Goal: Task Accomplishment & Management: Manage account settings

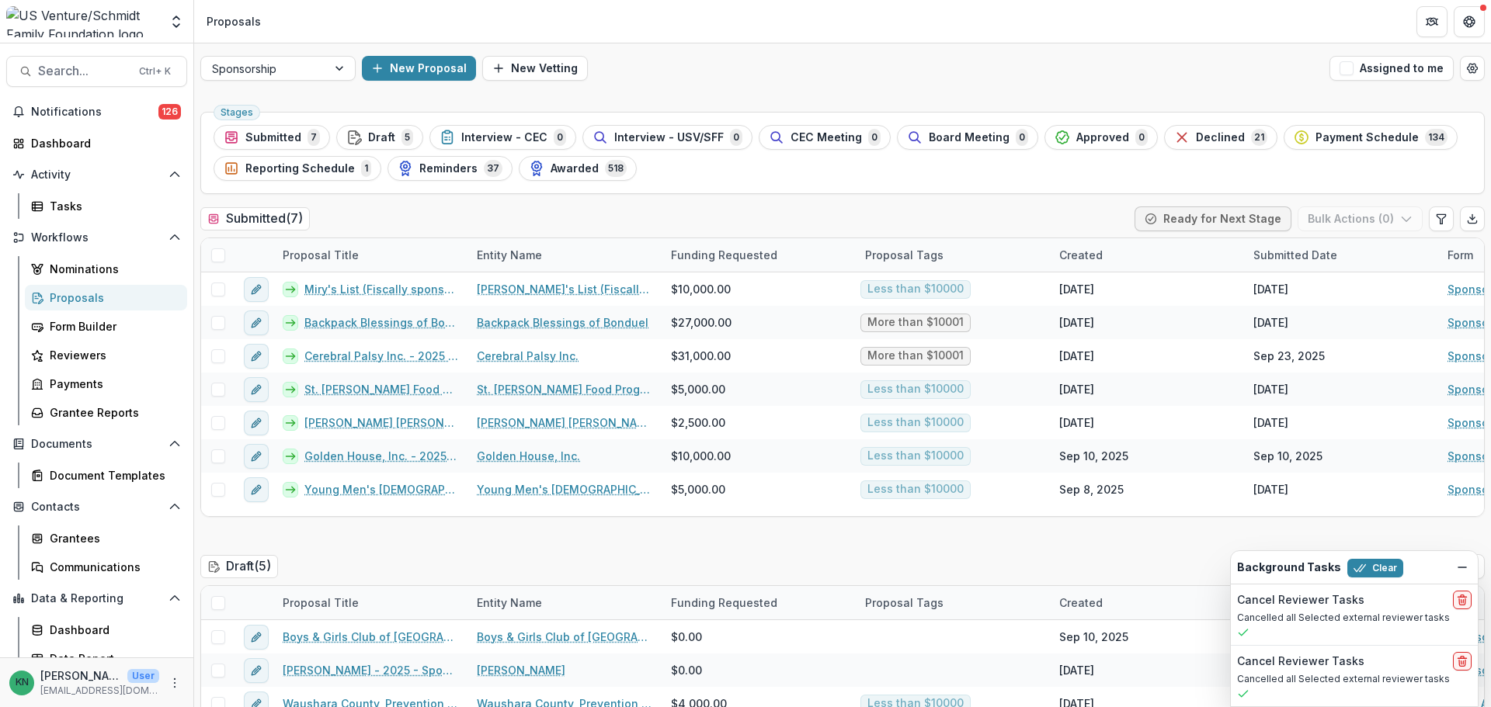
scroll to position [14, 0]
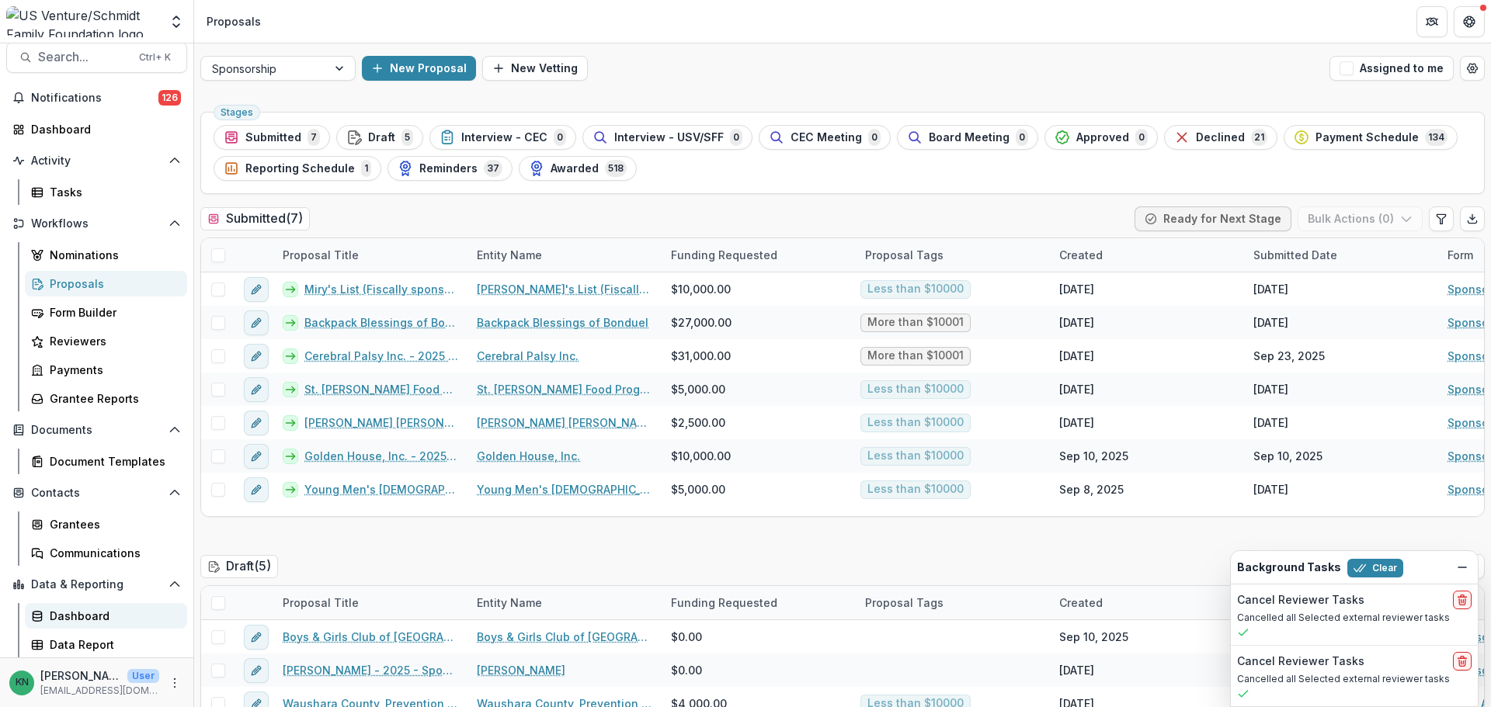
click at [82, 609] on div "Dashboard" at bounding box center [112, 616] width 125 height 16
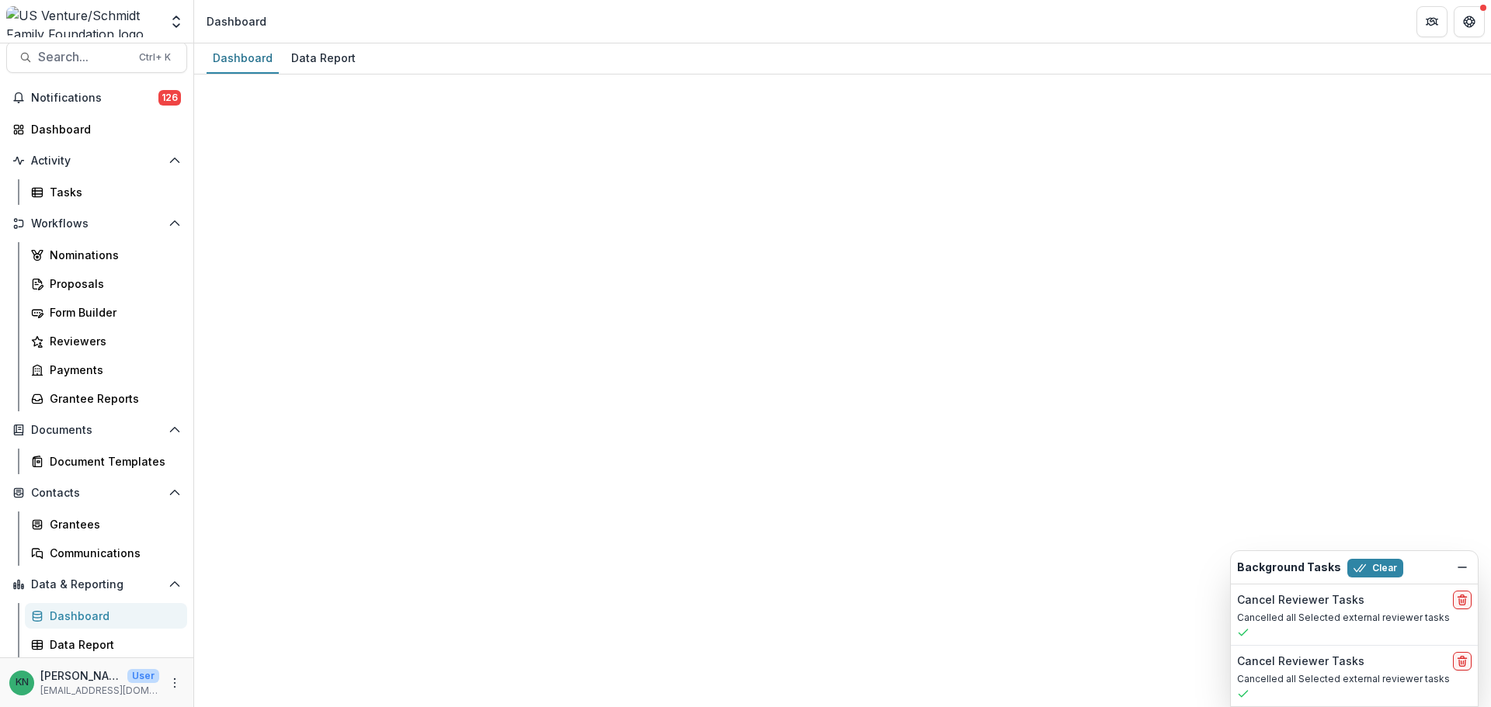
select select "**********"
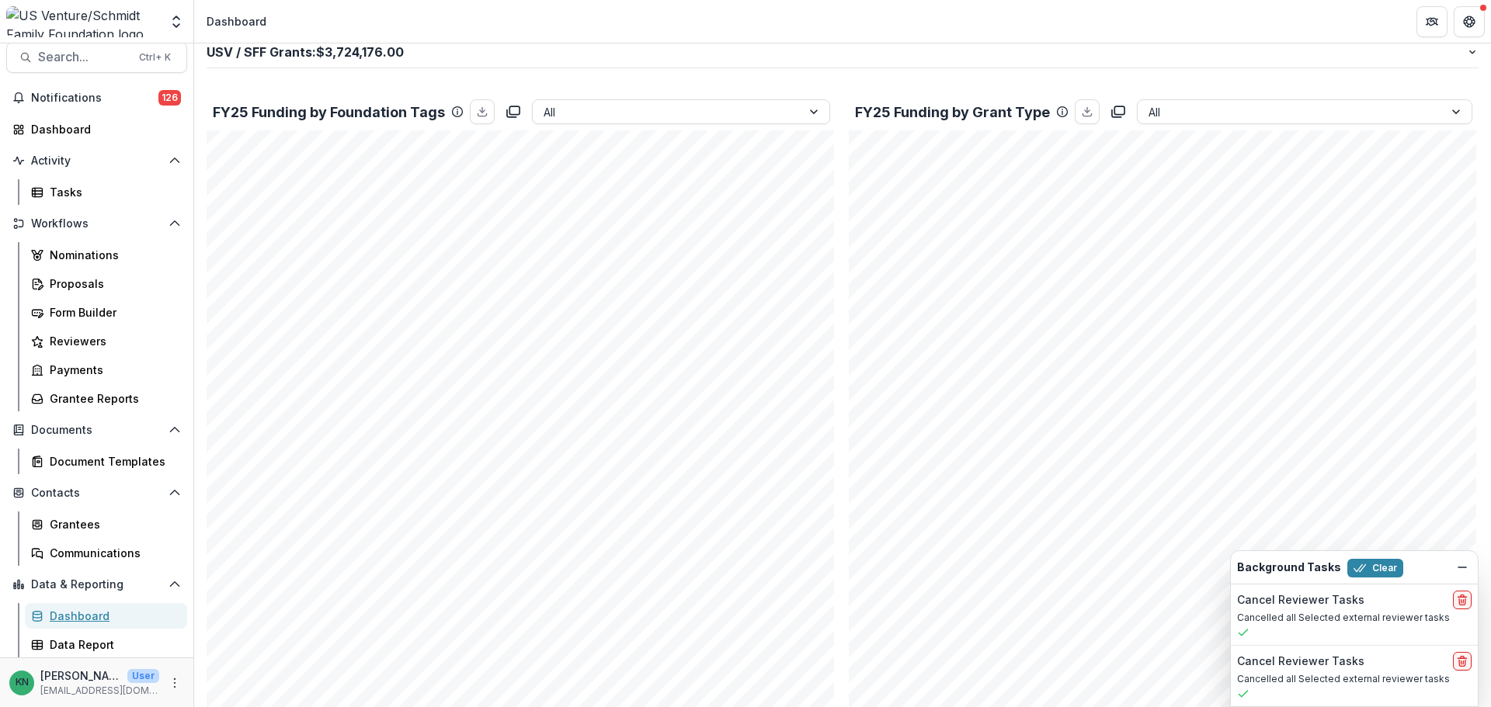
scroll to position [233, 0]
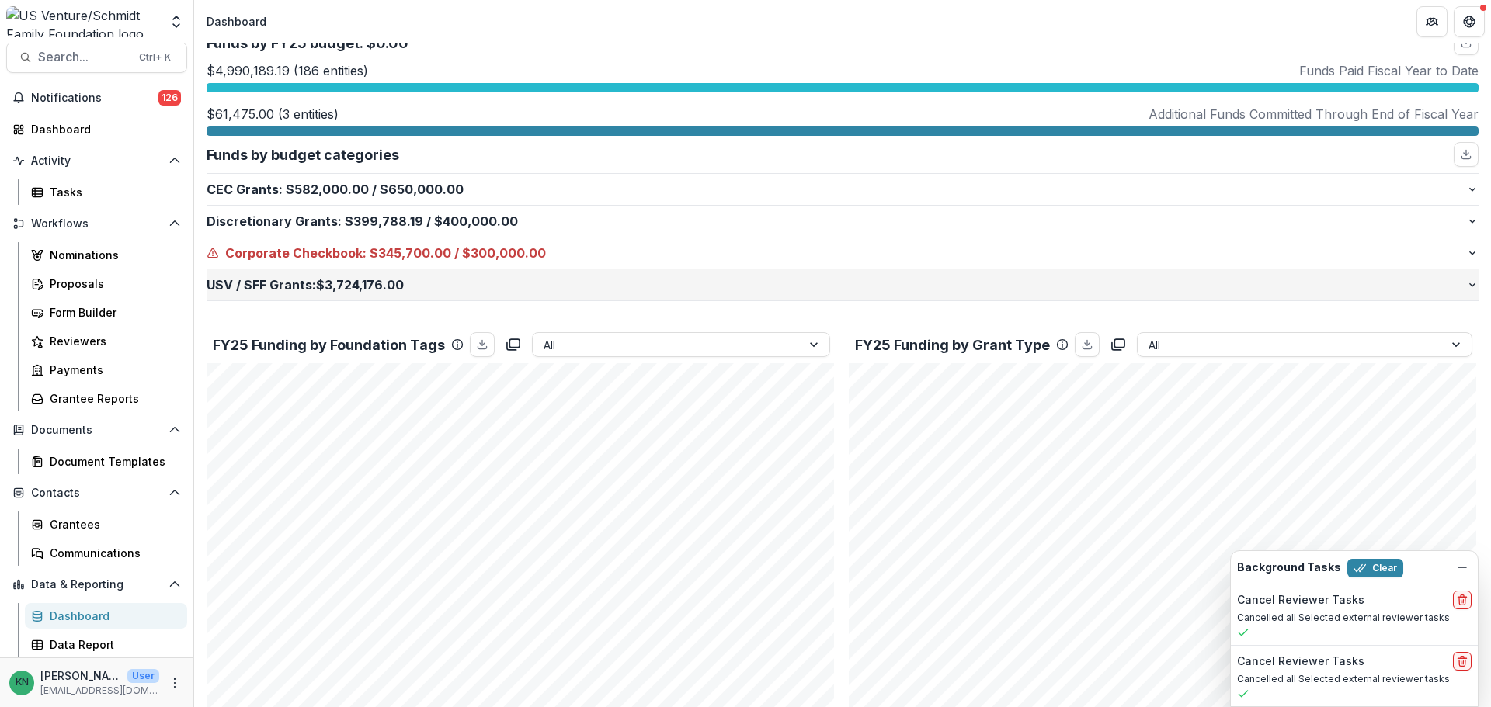
click at [277, 282] on p "USV / SFF Grants : $3,724,176.00" at bounding box center [837, 285] width 1260 height 19
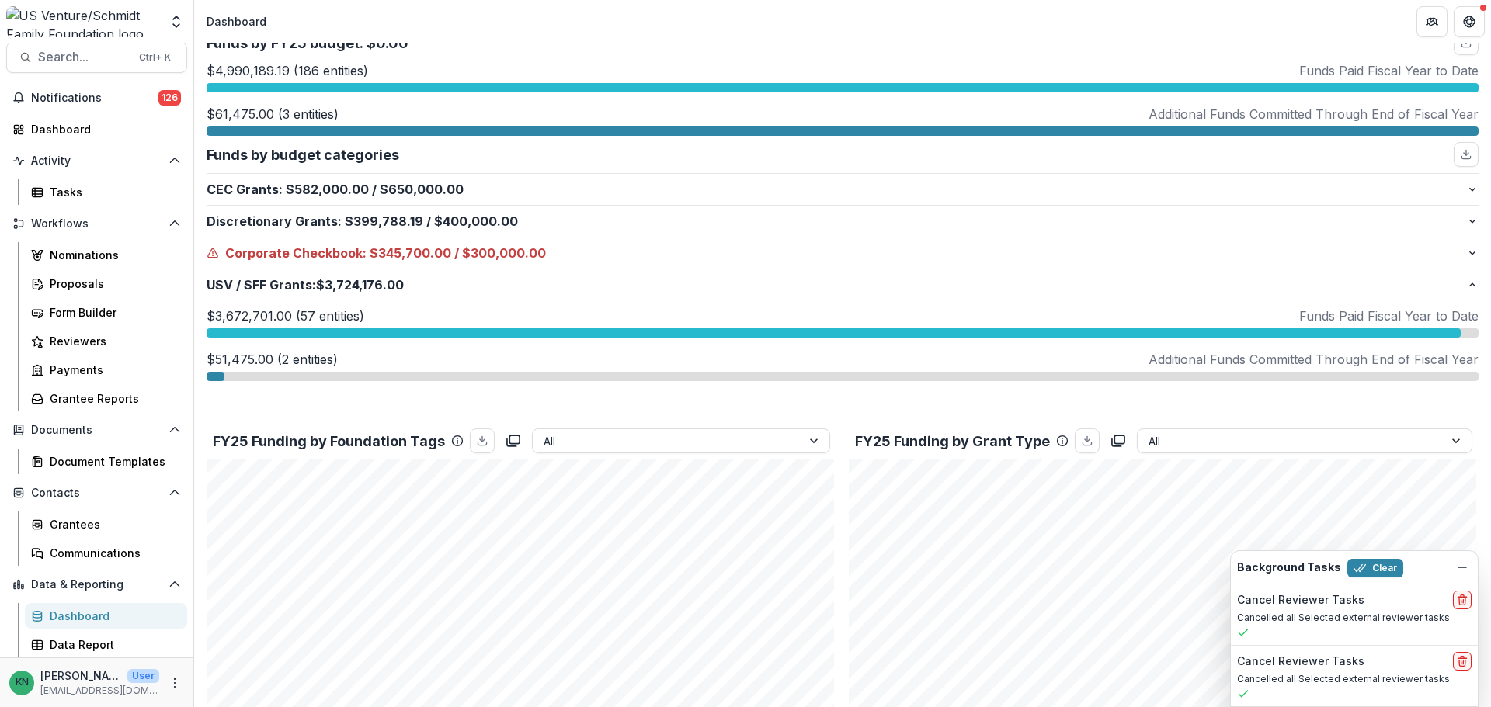
click at [276, 353] on p "$51,475.00 (2 entities)" at bounding box center [272, 359] width 131 height 19
click at [90, 365] on div "Payments" at bounding box center [112, 370] width 125 height 16
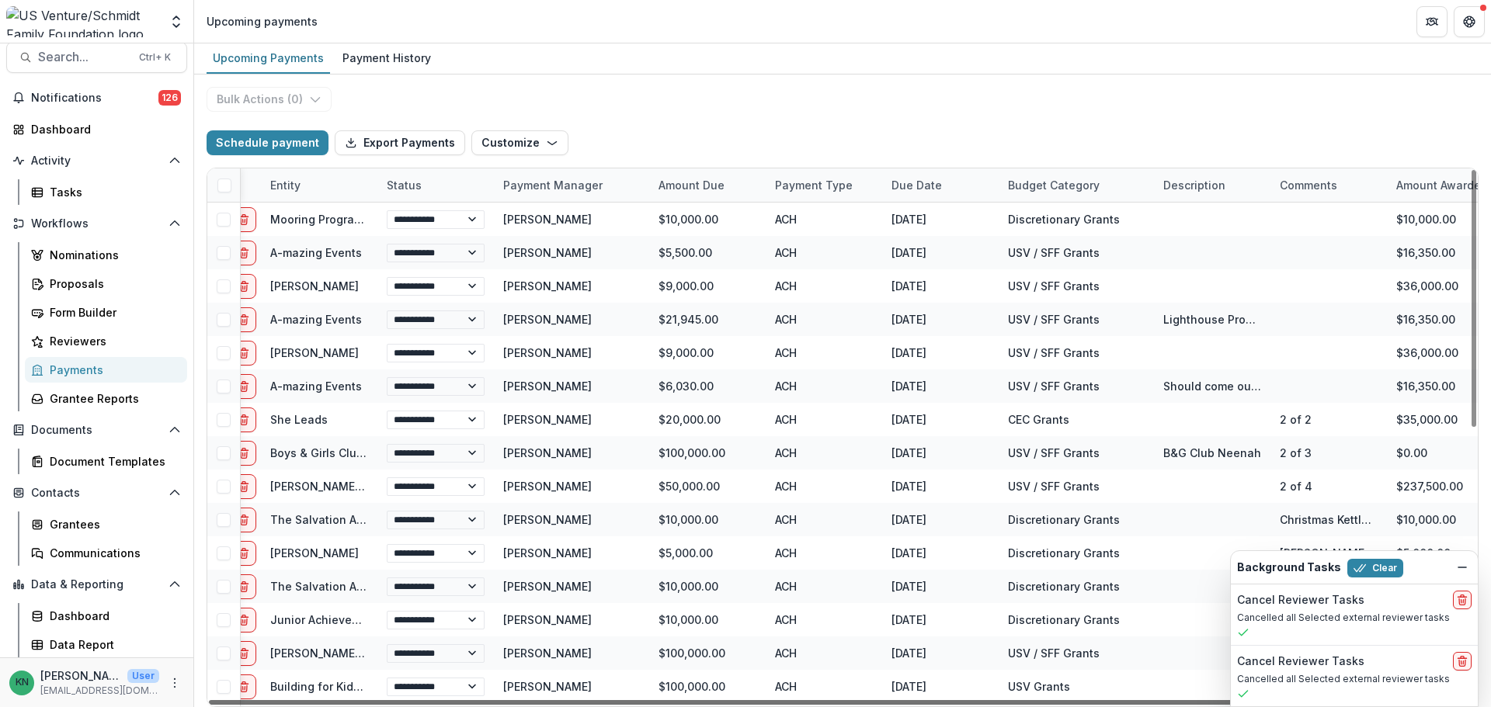
scroll to position [0, 83]
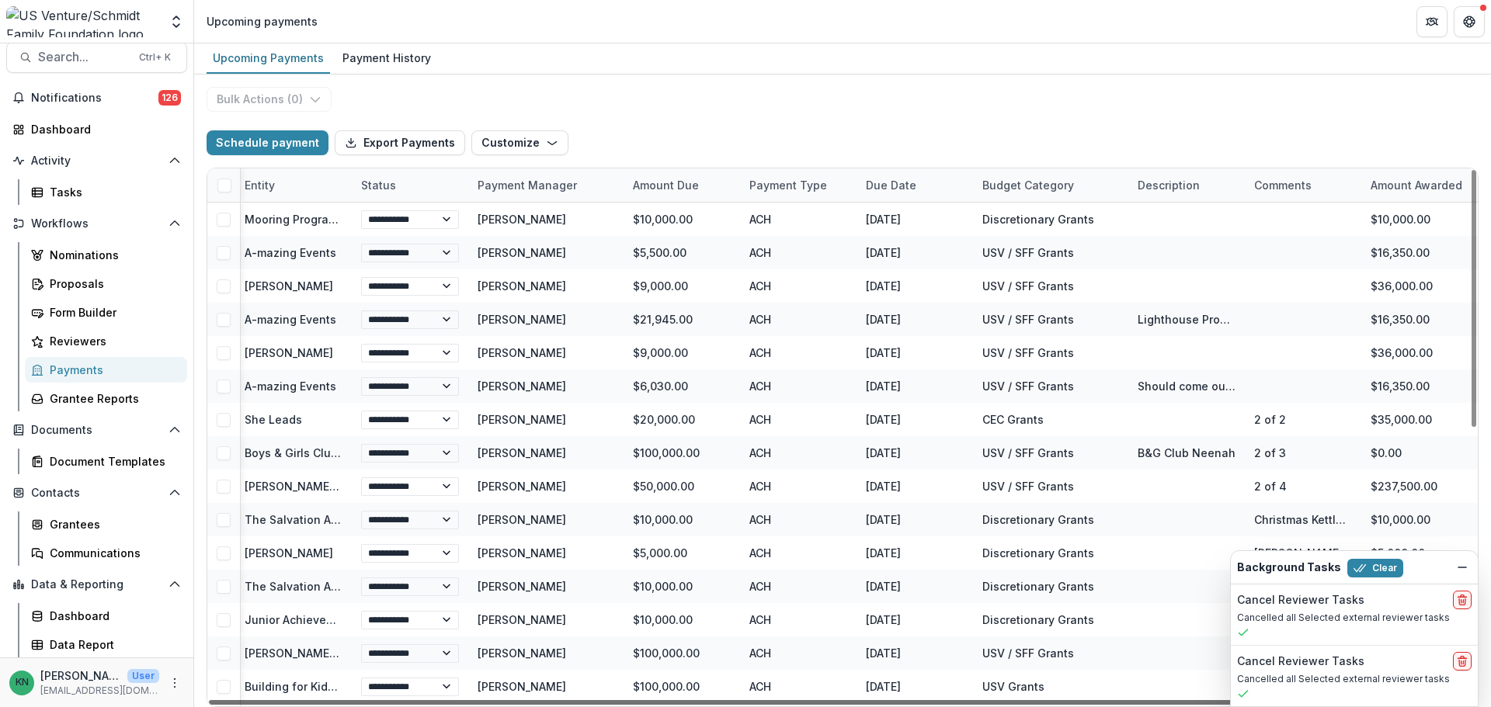
drag, startPoint x: 961, startPoint y: 701, endPoint x: 1156, endPoint y: 701, distance: 194.2
click at [1156, 701] on div at bounding box center [800, 703] width 1182 height 5
click at [1465, 567] on icon "Dismiss" at bounding box center [1462, 567] width 12 height 12
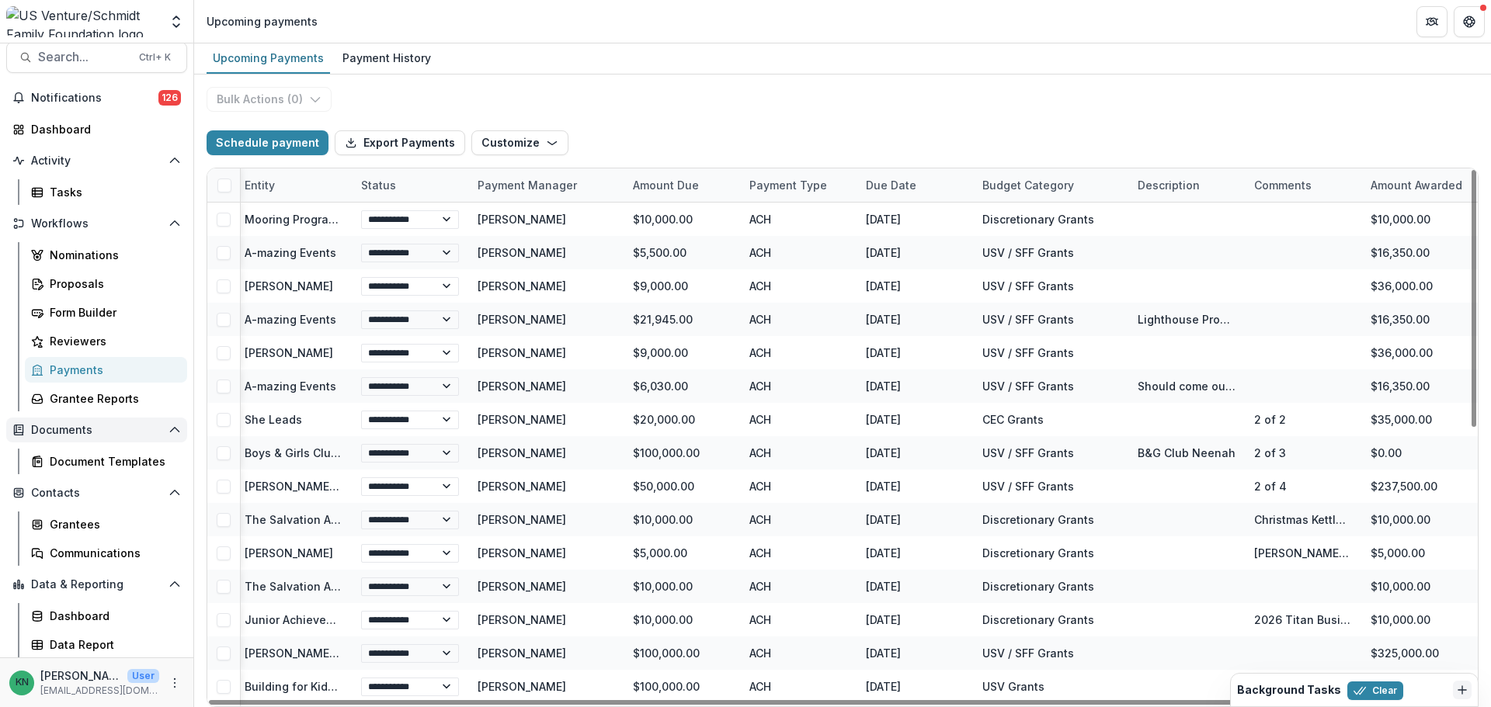
scroll to position [0, 0]
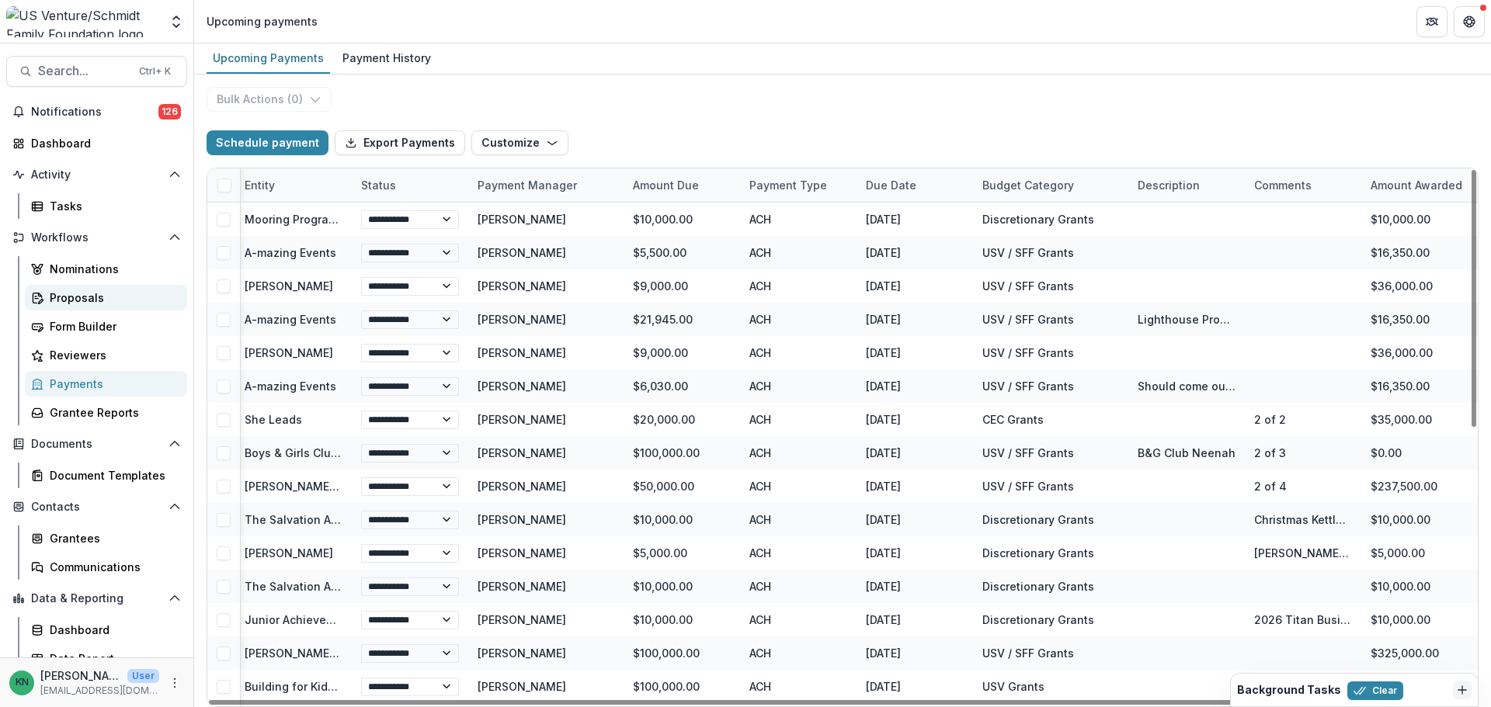
click at [75, 297] on div "Proposals" at bounding box center [112, 298] width 125 height 16
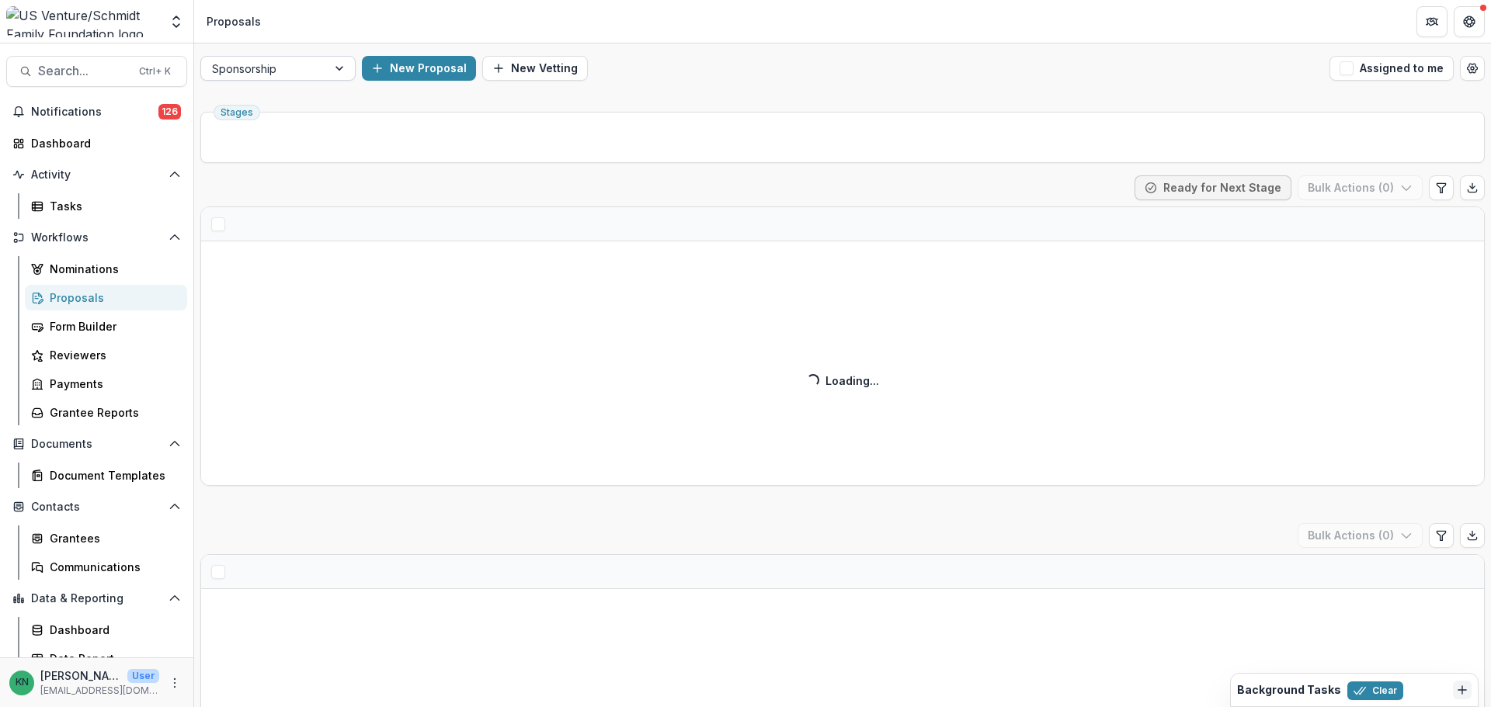
click at [335, 70] on div at bounding box center [341, 68] width 28 height 23
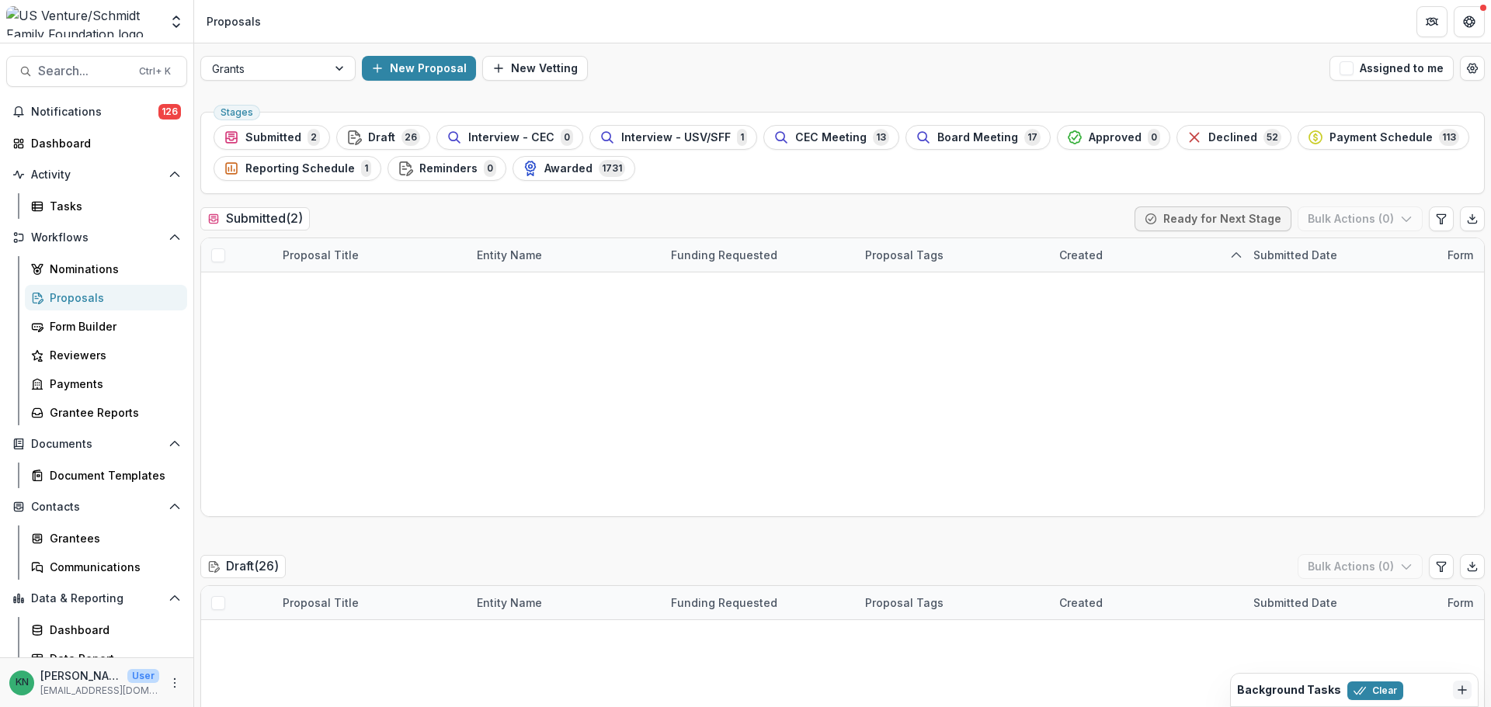
click at [951, 136] on span "Board Meeting" at bounding box center [977, 137] width 81 height 13
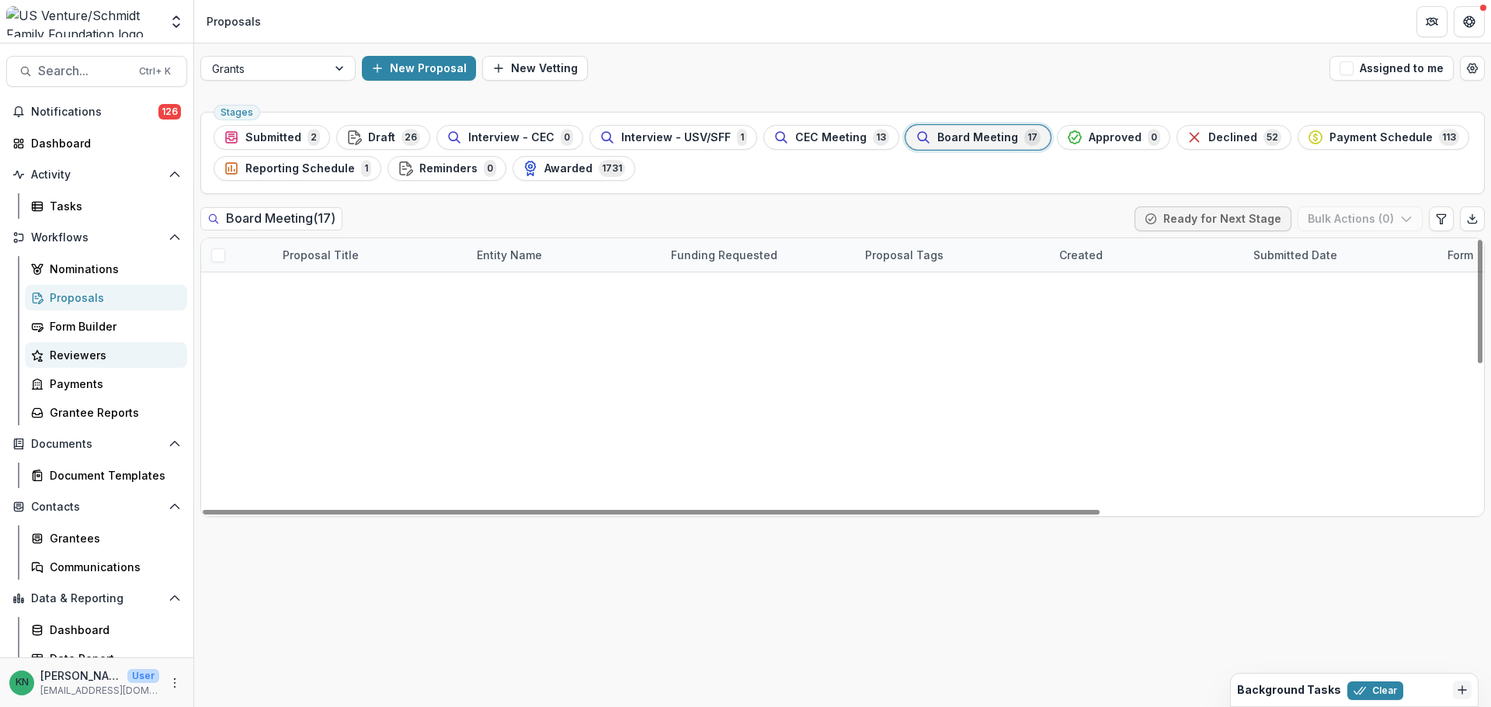
click at [79, 352] on div "Reviewers" at bounding box center [112, 355] width 125 height 16
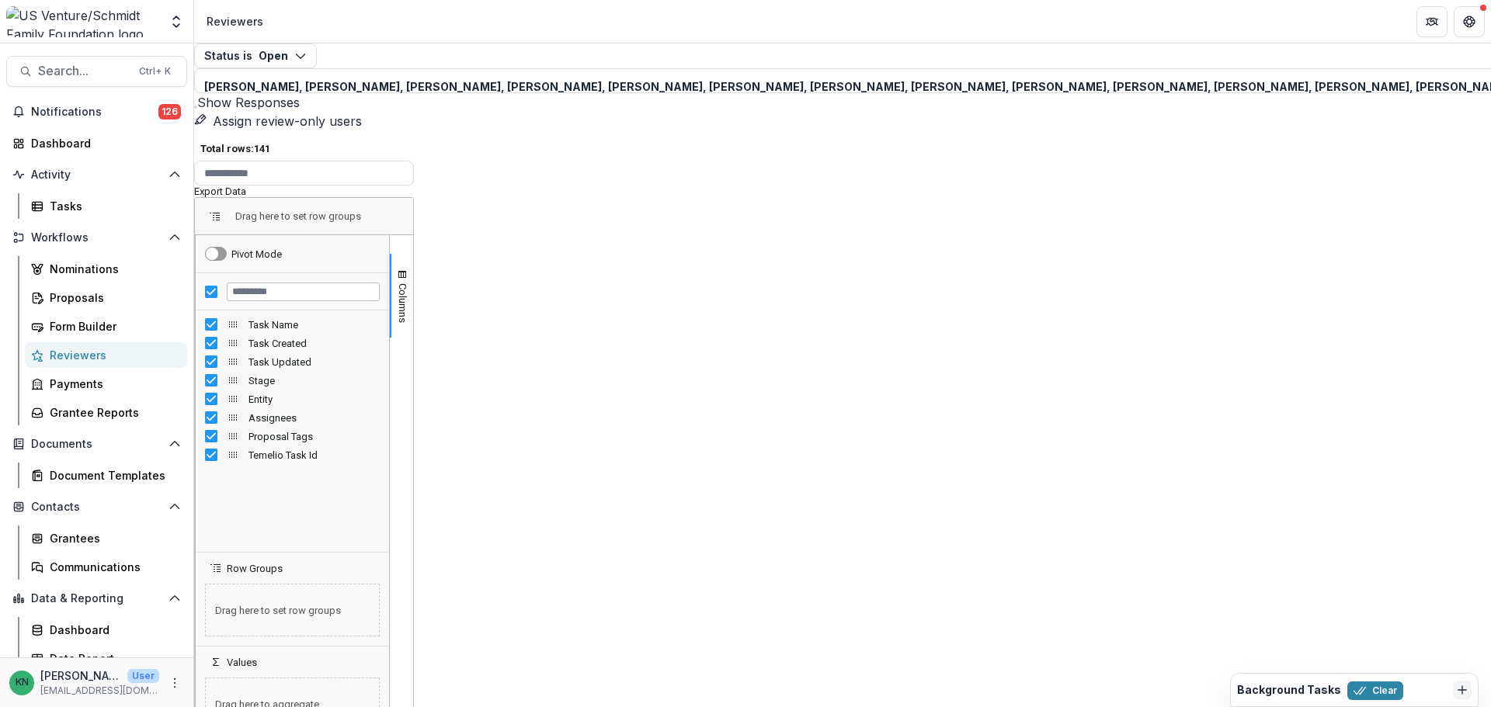
scroll to position [466, 0]
click at [68, 289] on link "Proposals" at bounding box center [106, 298] width 162 height 26
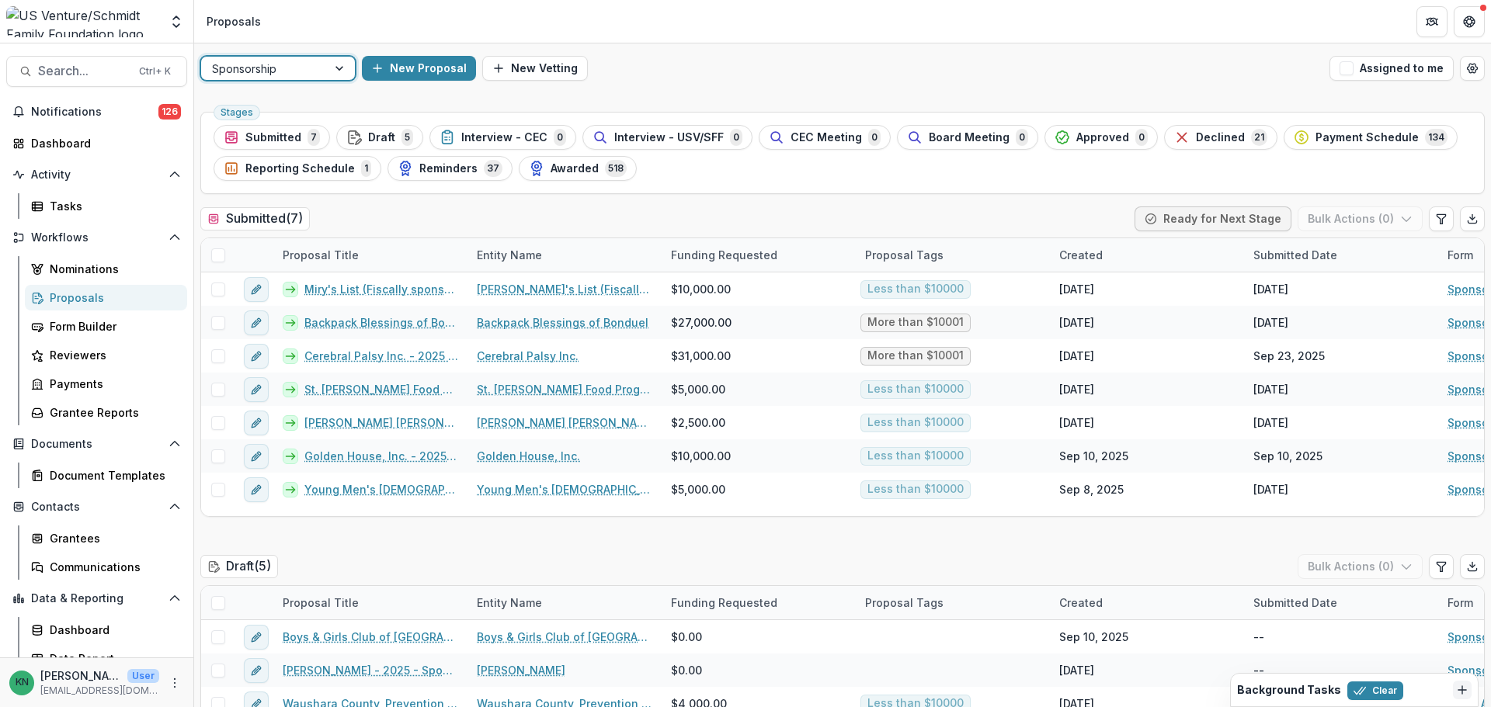
click at [339, 69] on div at bounding box center [341, 68] width 28 height 23
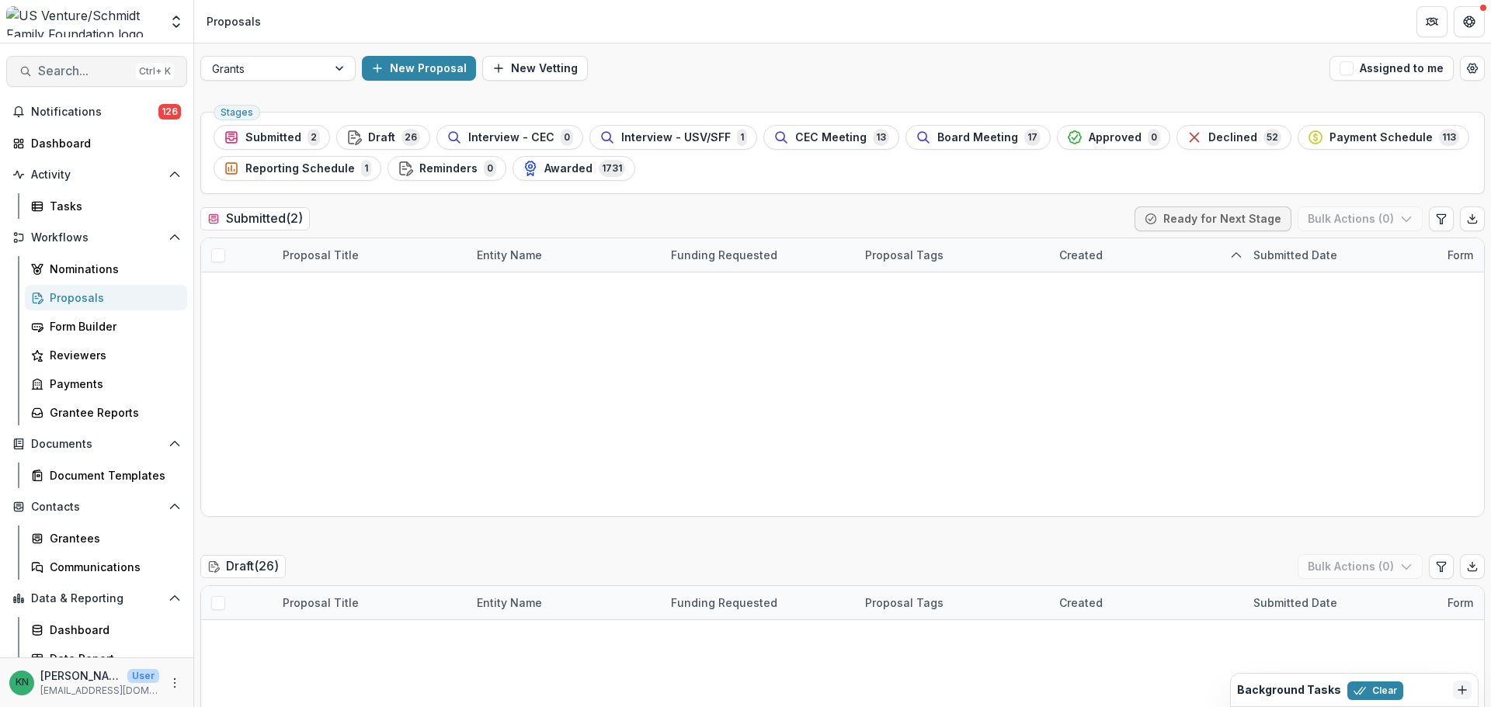
click at [55, 67] on span "Search..." at bounding box center [84, 71] width 92 height 15
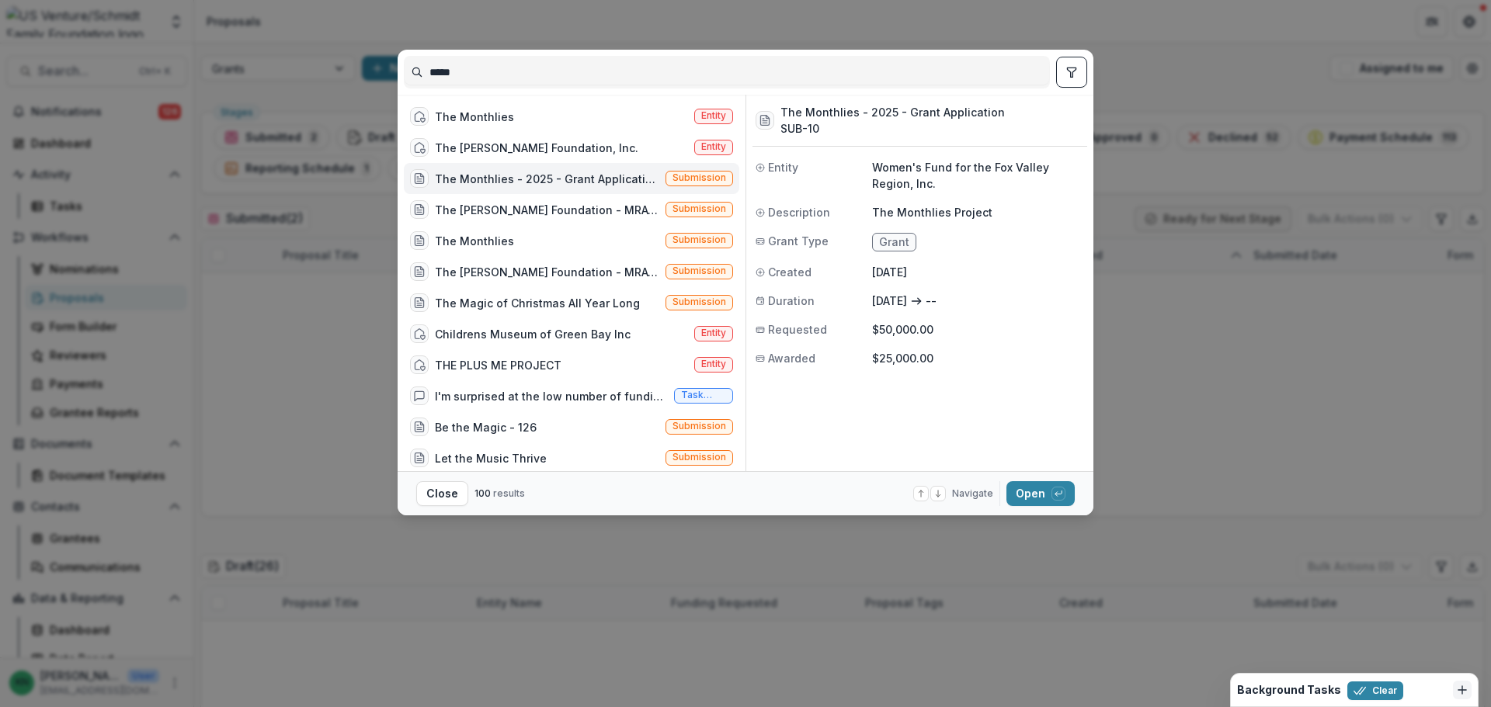
drag, startPoint x: 475, startPoint y: 71, endPoint x: 402, endPoint y: 78, distance: 72.6
click at [402, 78] on div "*****" at bounding box center [746, 72] width 696 height 45
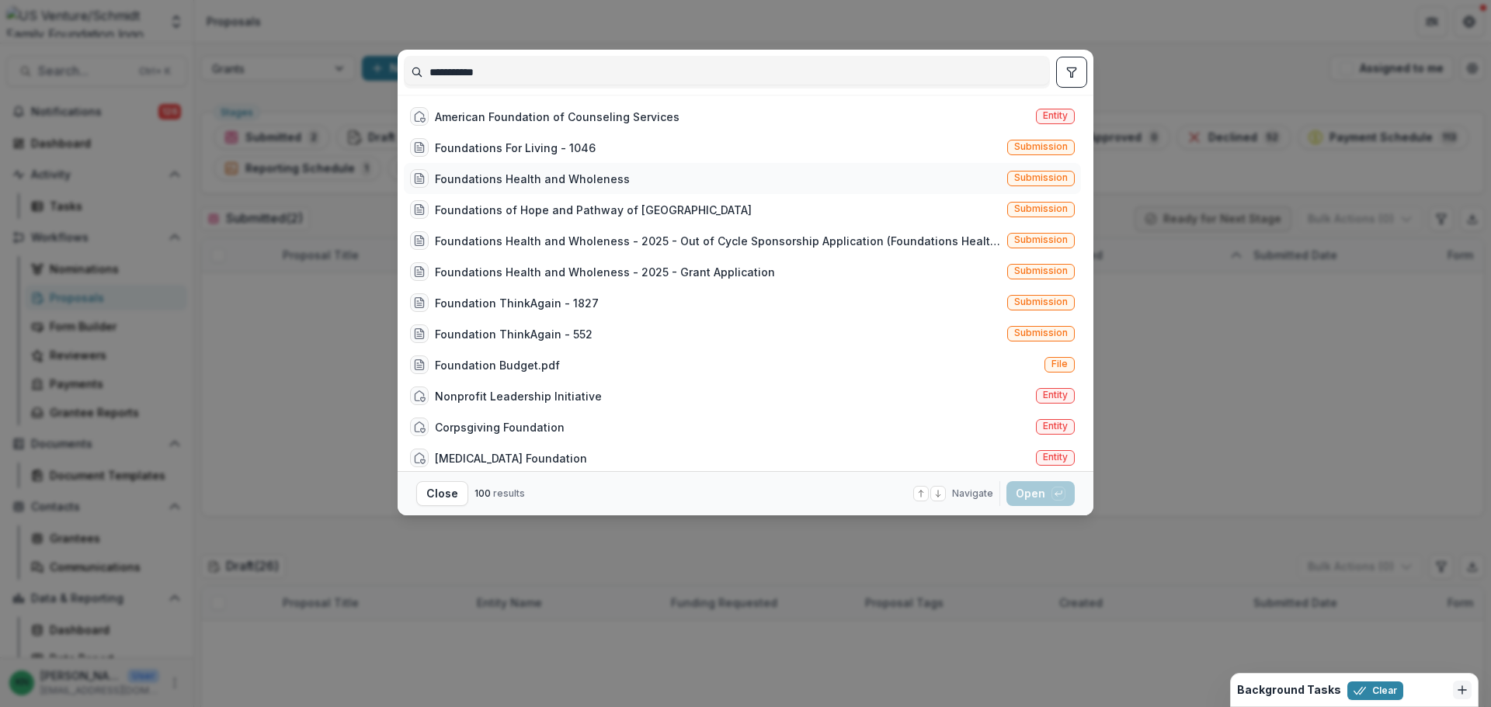
type input "**********"
click at [513, 175] on div "Foundations Health and Wholeness" at bounding box center [532, 179] width 195 height 16
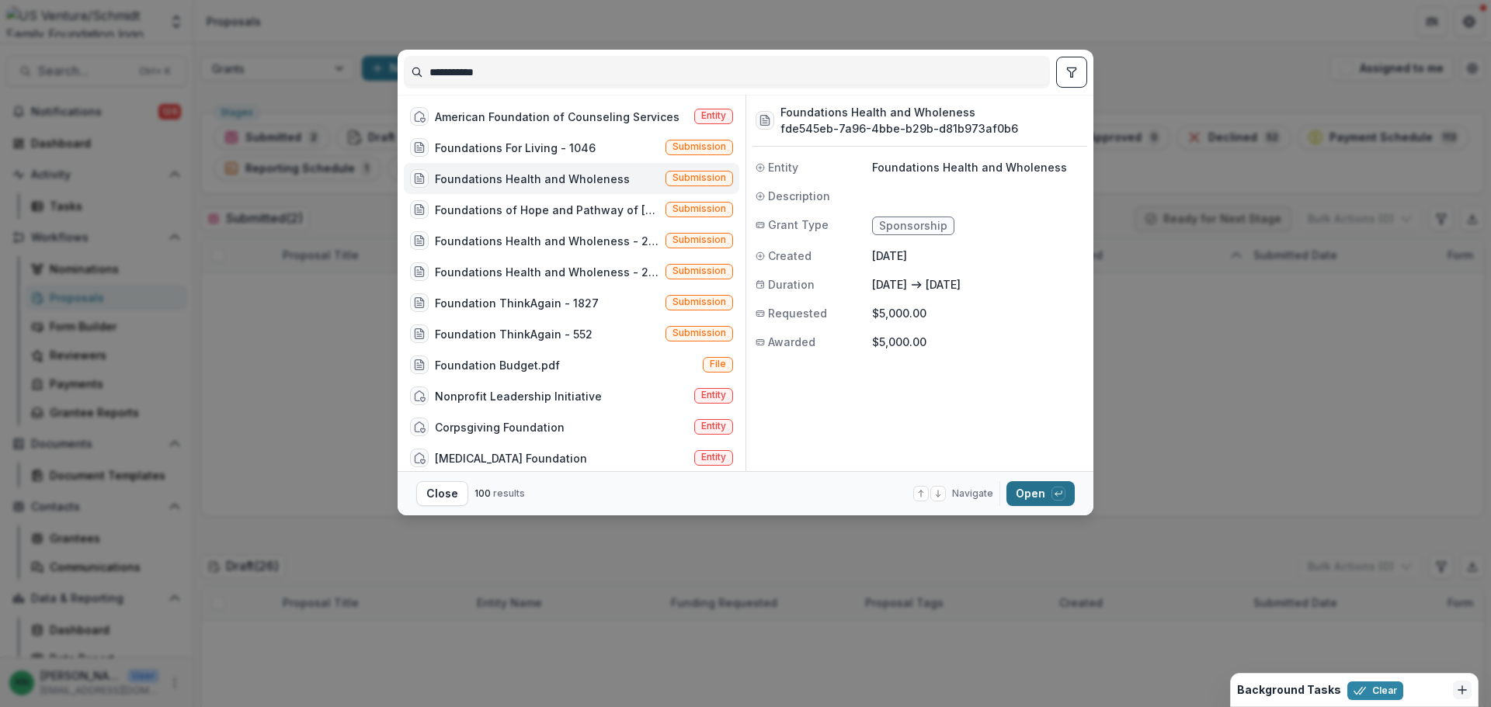
click at [1040, 495] on button "Open with enter key" at bounding box center [1040, 493] width 68 height 25
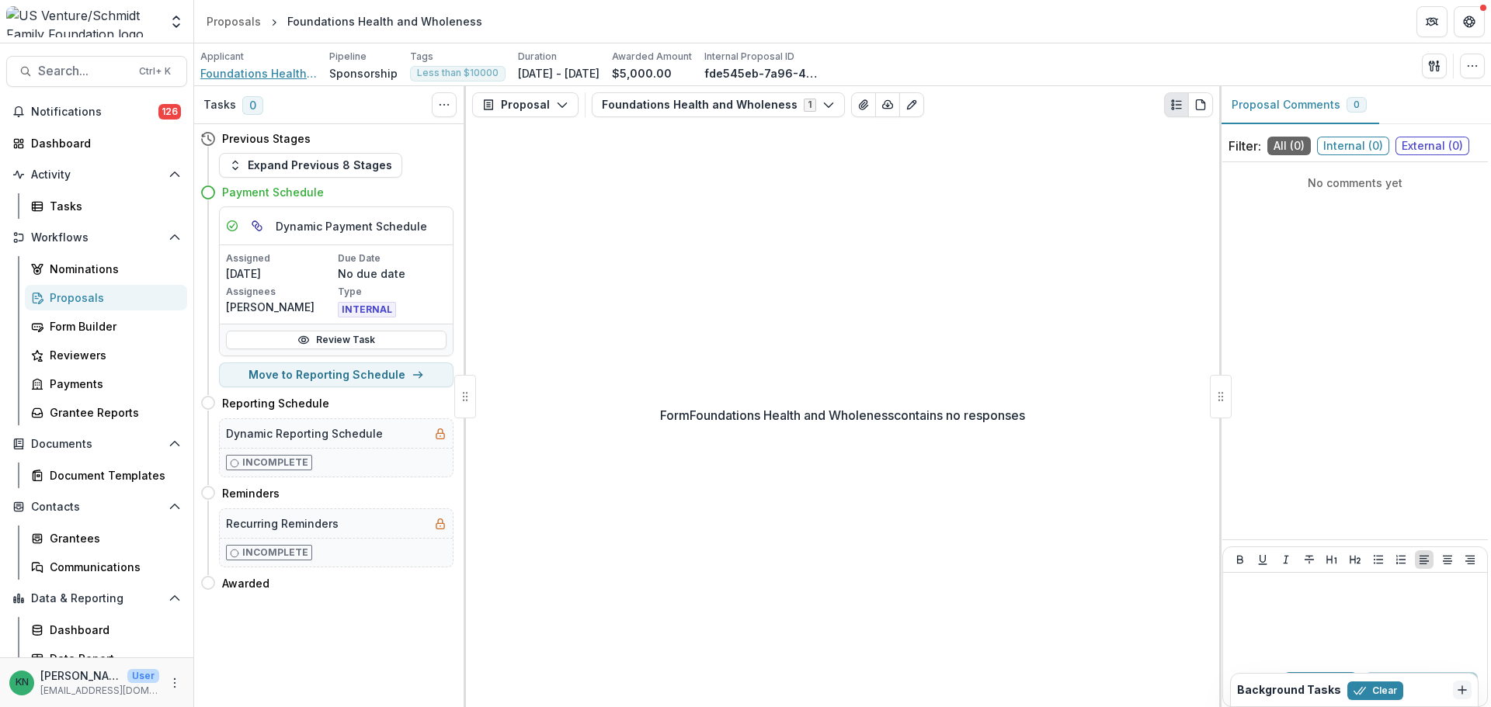
click at [231, 75] on span "Foundations Health and Wholeness" at bounding box center [258, 73] width 116 height 16
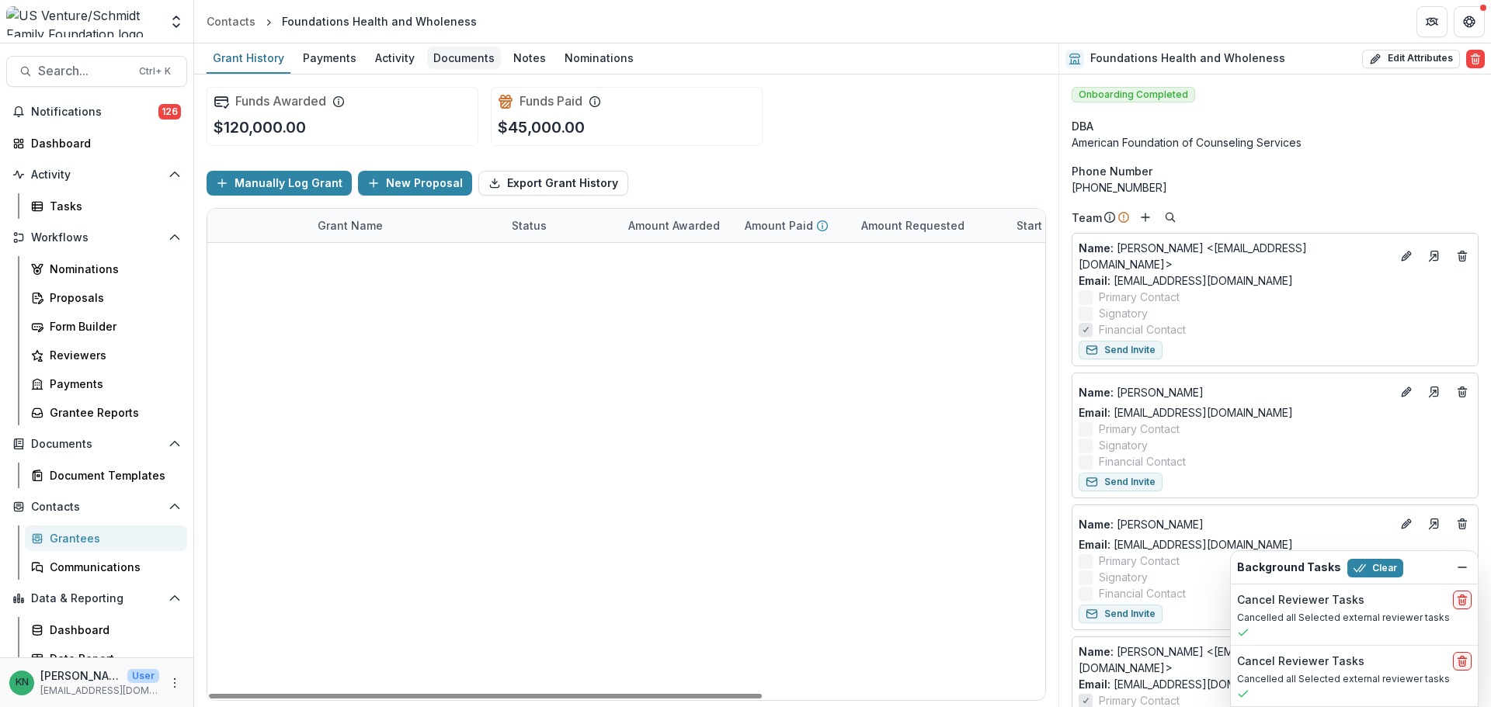
click at [445, 57] on div "Documents" at bounding box center [464, 58] width 74 height 23
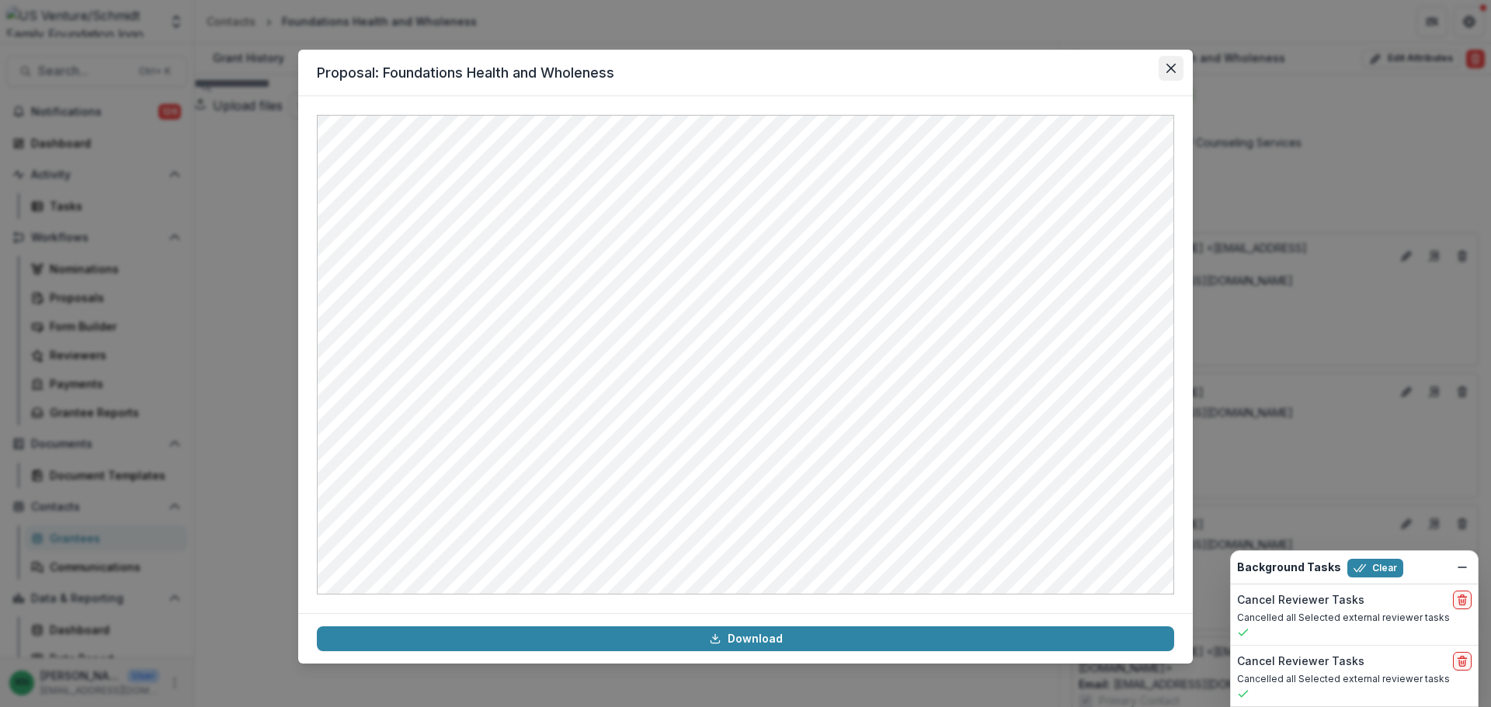
click at [1168, 60] on button "Close" at bounding box center [1171, 68] width 25 height 25
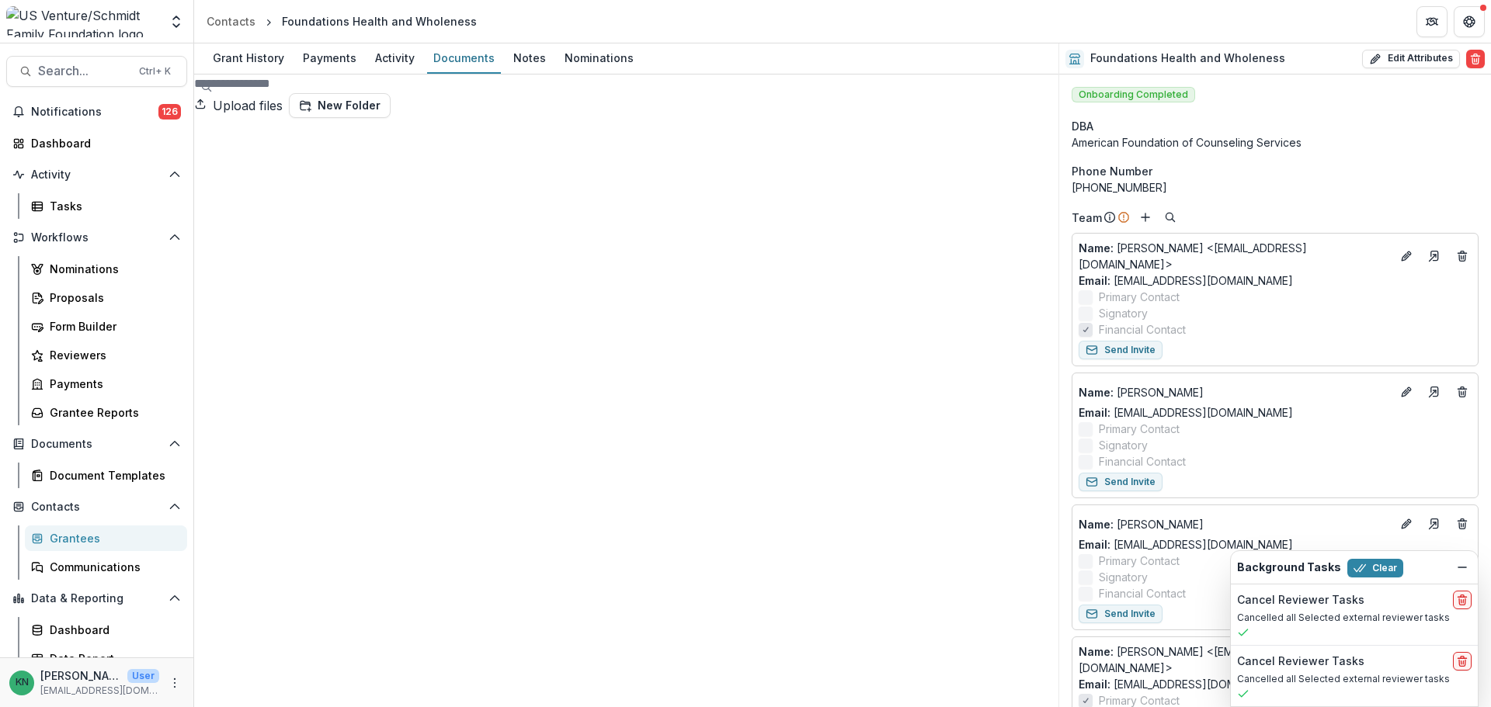
click at [283, 97] on button "Upload files" at bounding box center [238, 105] width 89 height 25
type input "**********"
